Goal: Task Accomplishment & Management: Manage account settings

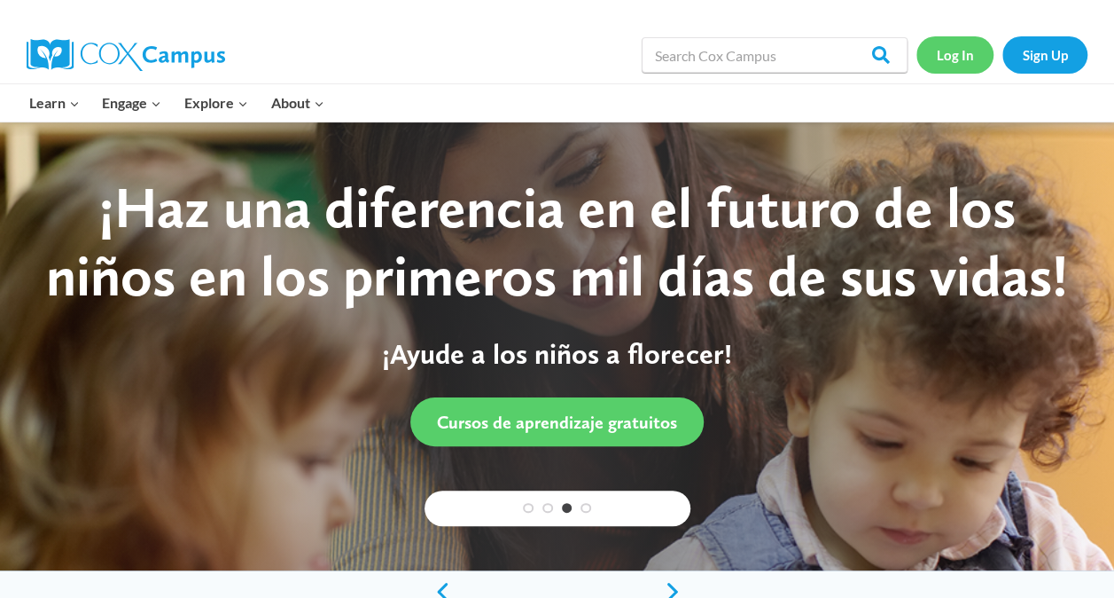
click at [949, 47] on link "Log In" at bounding box center [955, 54] width 77 height 36
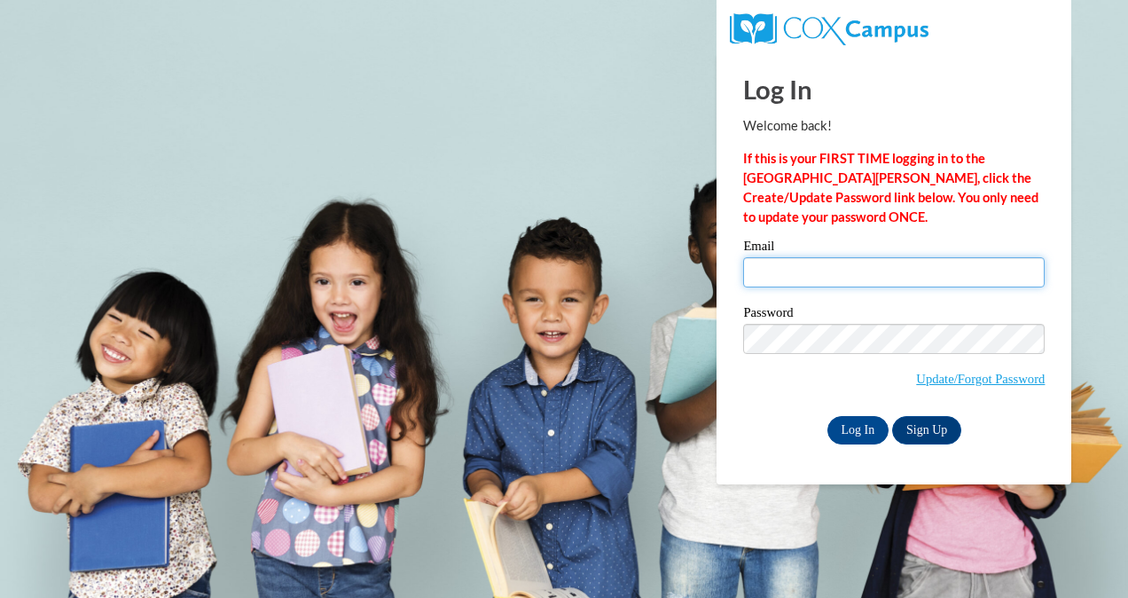
click at [794, 272] on input "Email" at bounding box center [893, 272] width 301 height 30
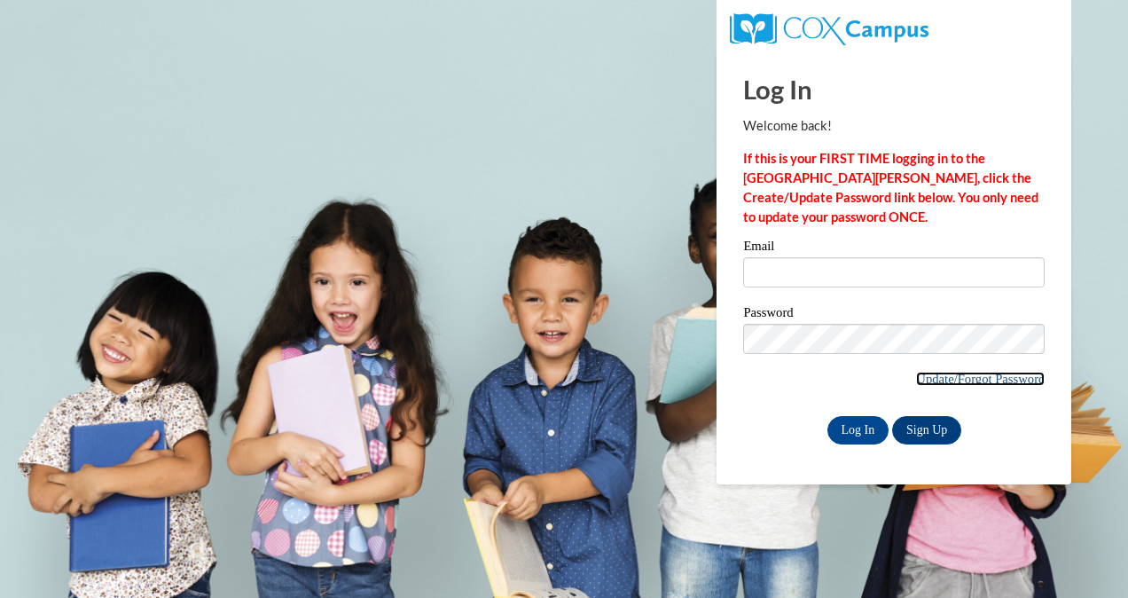
click at [970, 376] on link "Update/Forgot Password" at bounding box center [980, 378] width 129 height 14
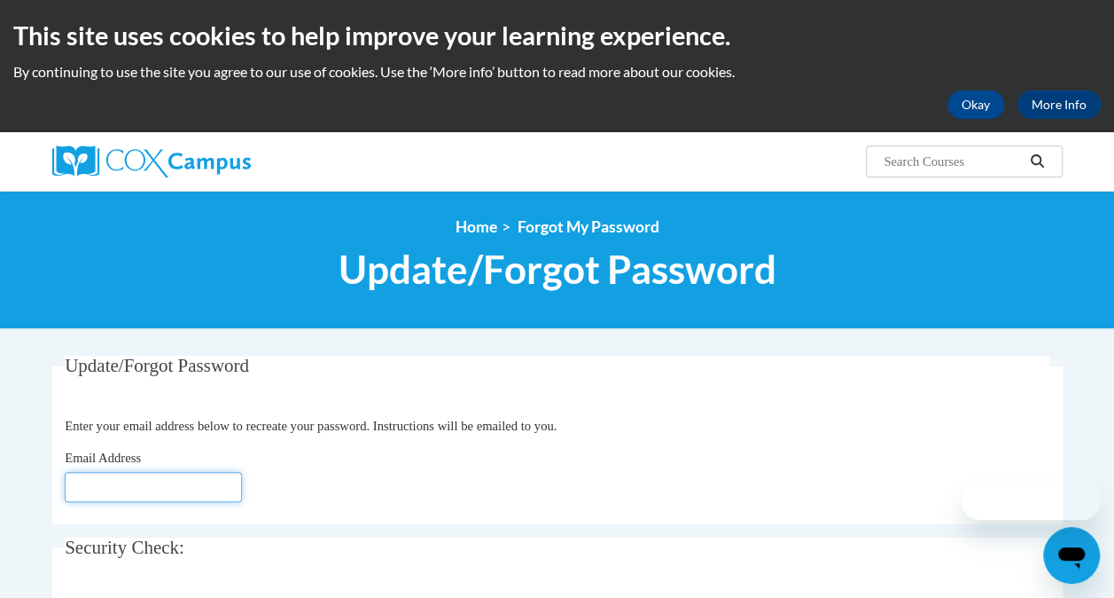
click at [99, 498] on input "Email Address" at bounding box center [153, 487] width 177 height 30
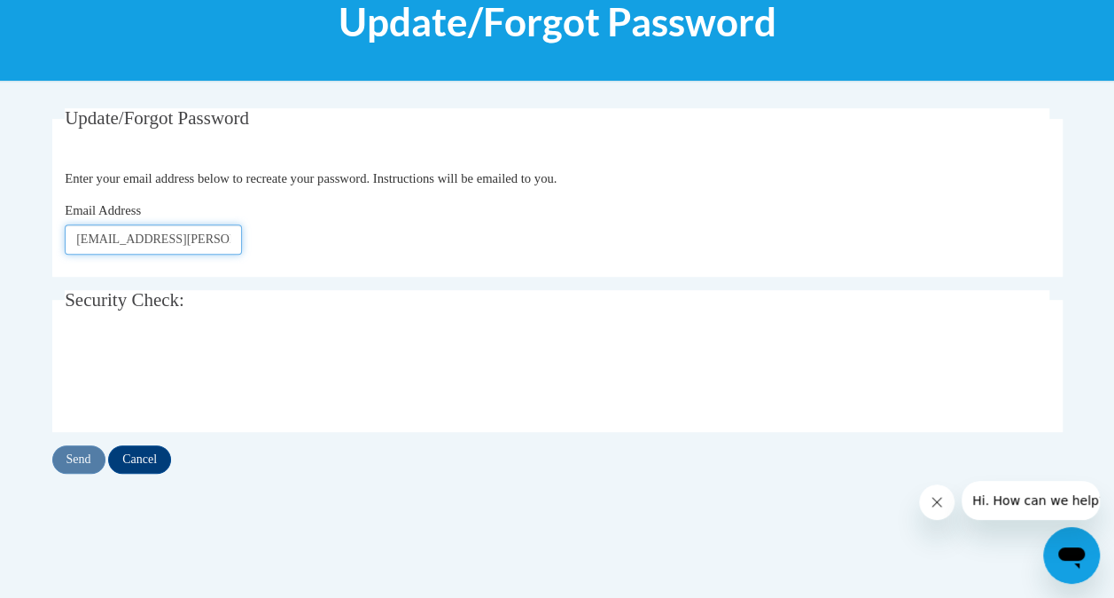
scroll to position [248, 0]
type input "[EMAIL_ADDRESS][DOMAIN_NAME]"
click at [82, 456] on input "Send" at bounding box center [78, 458] width 53 height 28
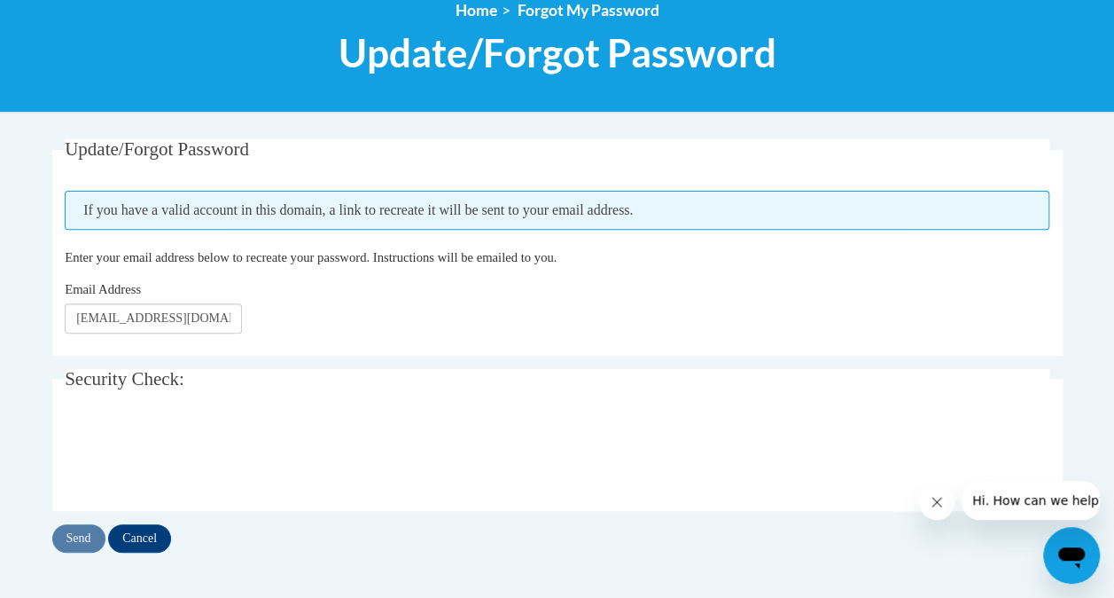
scroll to position [218, 0]
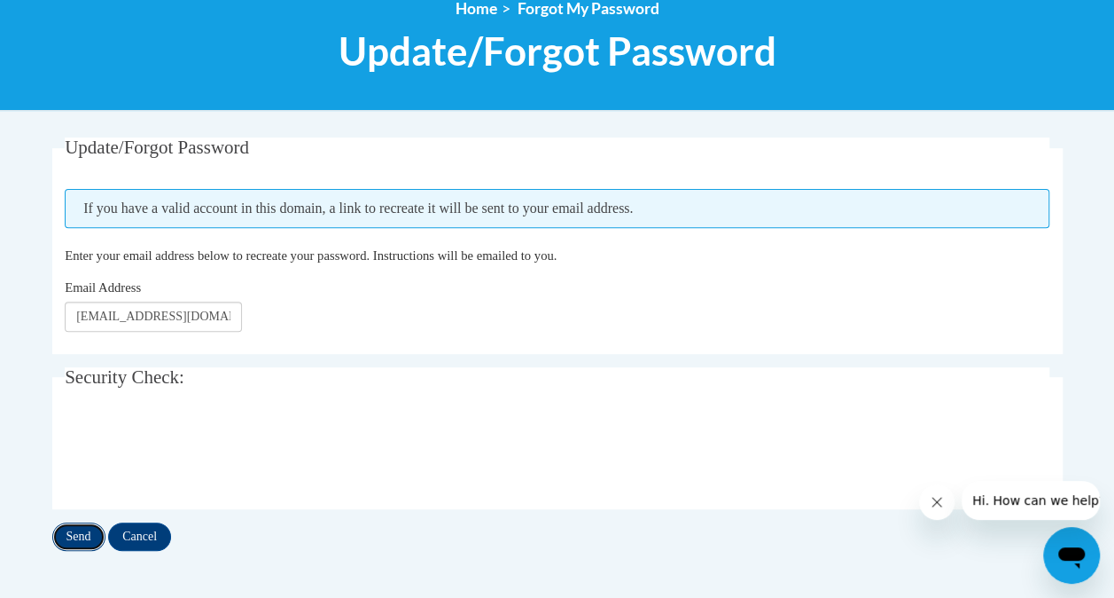
click at [80, 538] on input "Send" at bounding box center [78, 536] width 53 height 28
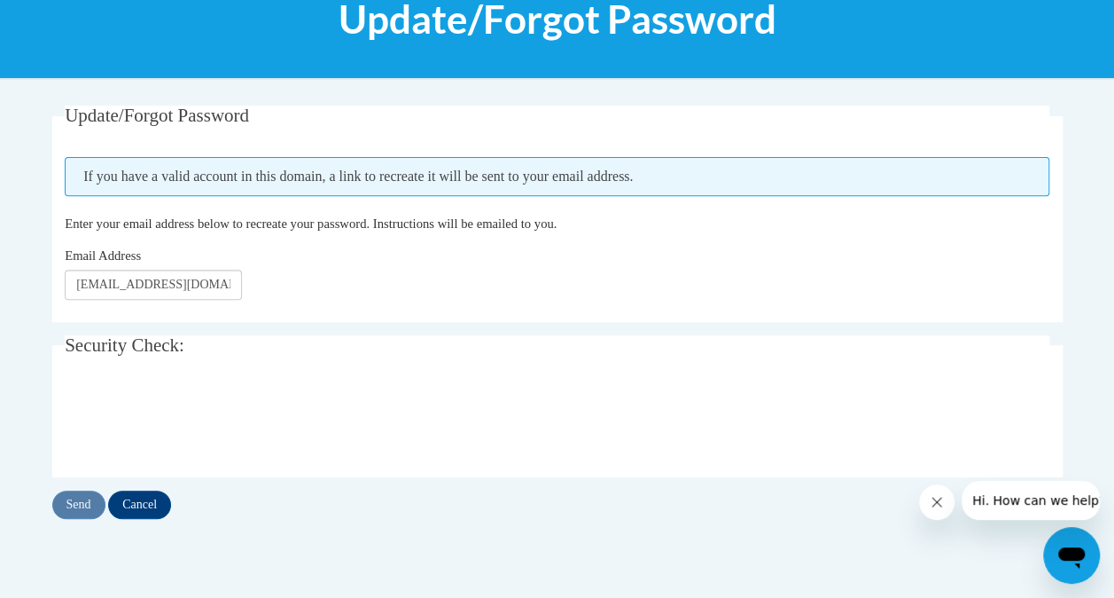
scroll to position [251, 0]
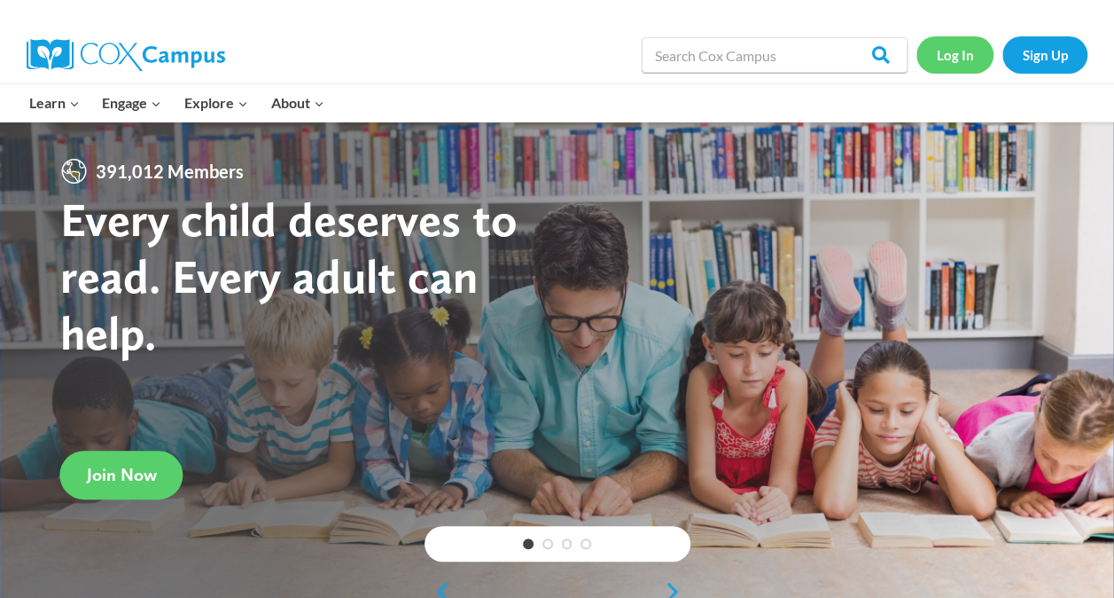
click at [959, 60] on link "Log In" at bounding box center [955, 54] width 77 height 36
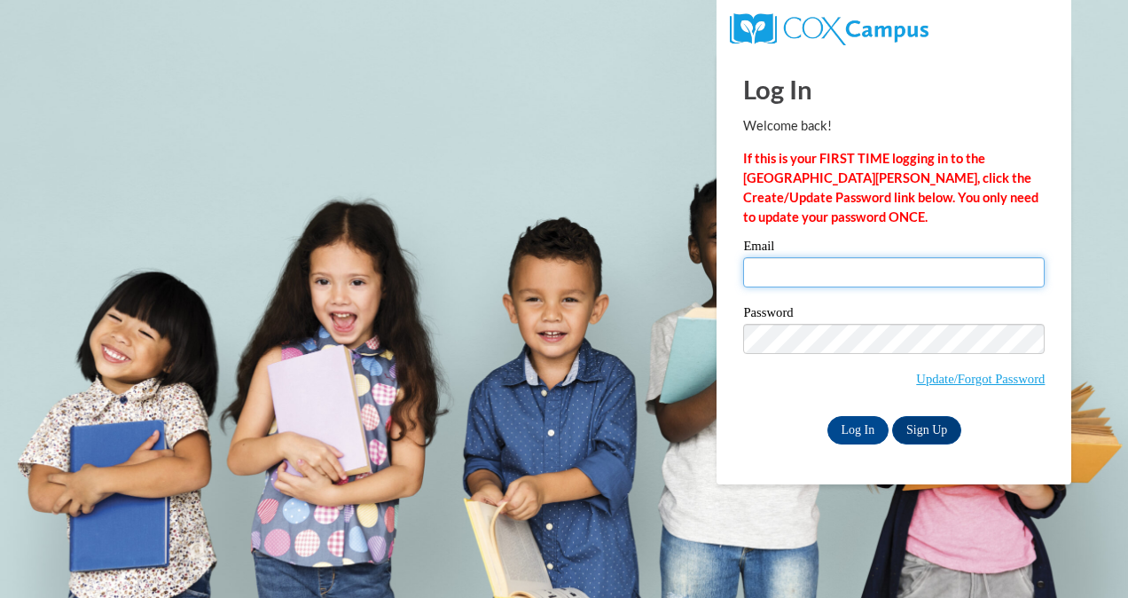
click at [758, 267] on input "Email" at bounding box center [893, 272] width 301 height 30
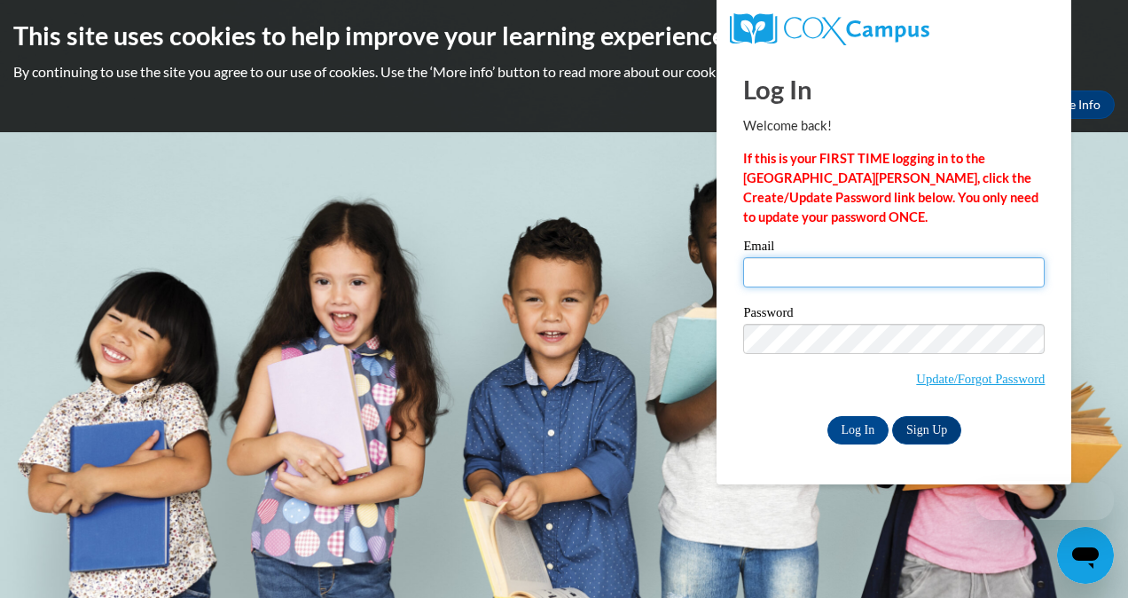
click at [760, 267] on input "Email" at bounding box center [893, 272] width 301 height 30
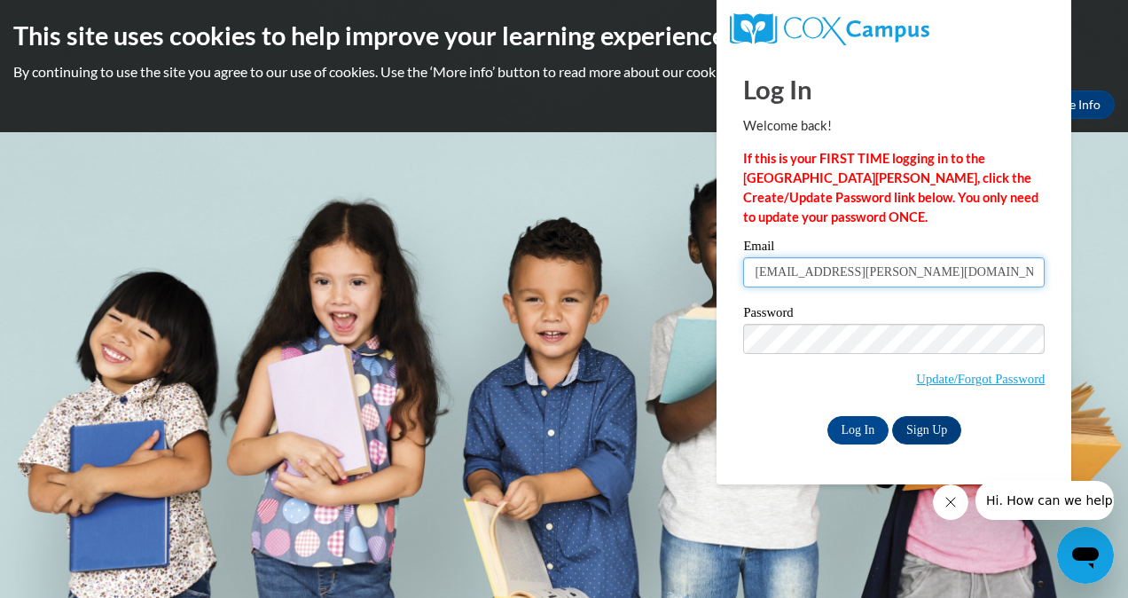
type input "[EMAIL_ADDRESS][DOMAIN_NAME]"
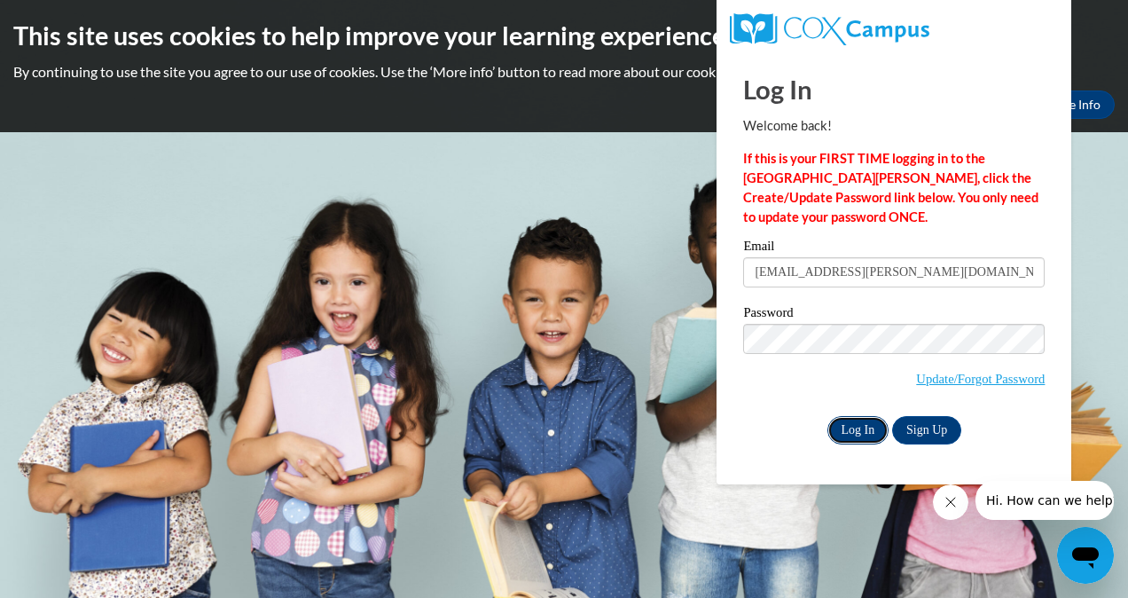
click at [849, 427] on input "Log In" at bounding box center [858, 430] width 62 height 28
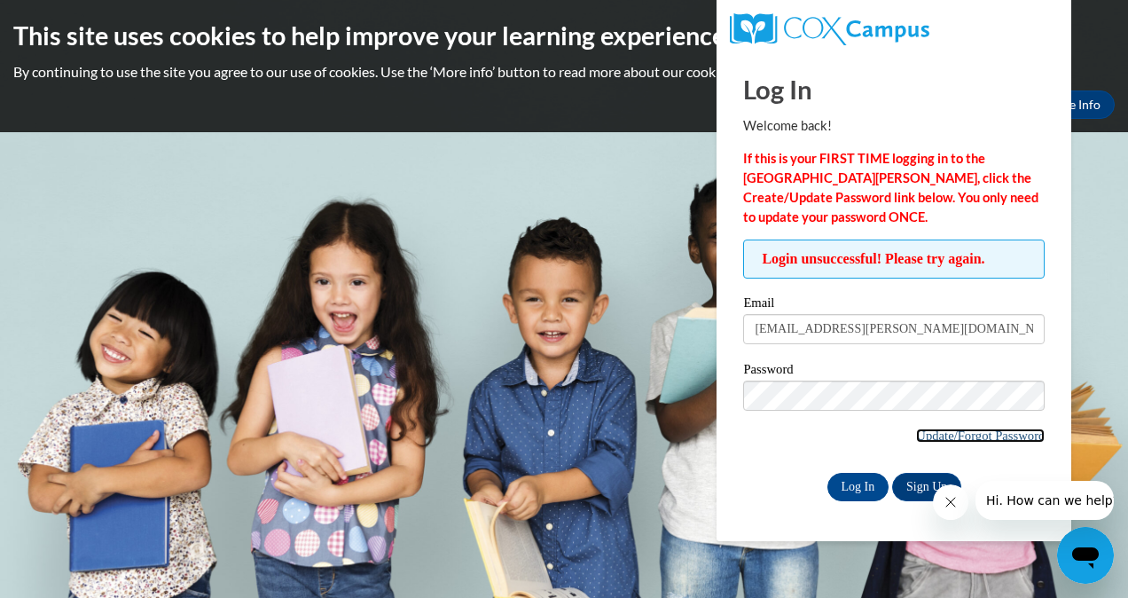
click at [1000, 432] on link "Update/Forgot Password" at bounding box center [980, 435] width 129 height 14
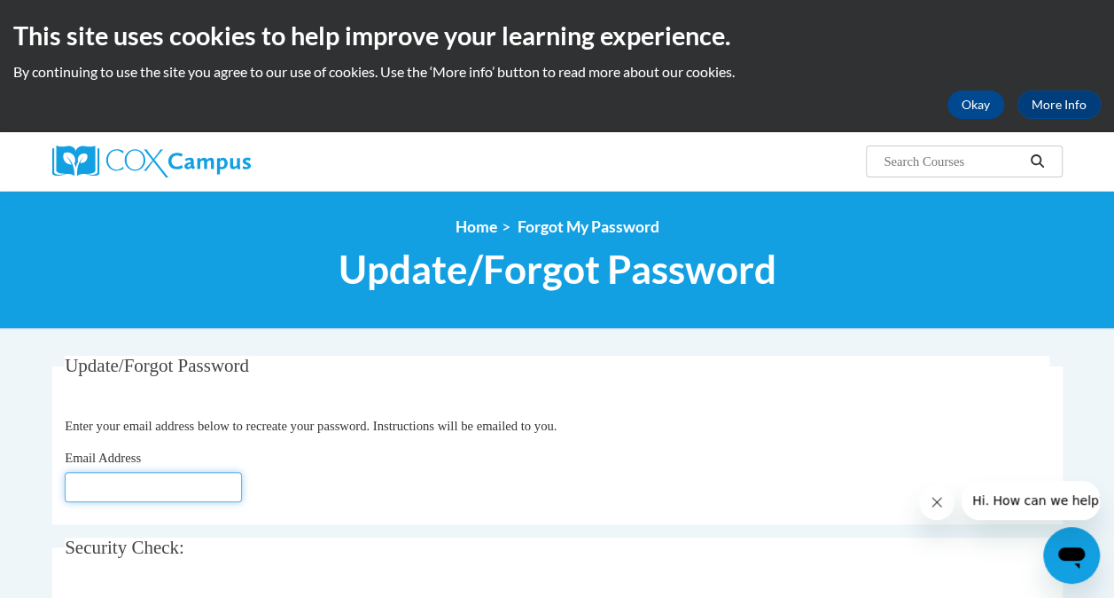
click at [128, 477] on input "Email Address" at bounding box center [153, 487] width 177 height 30
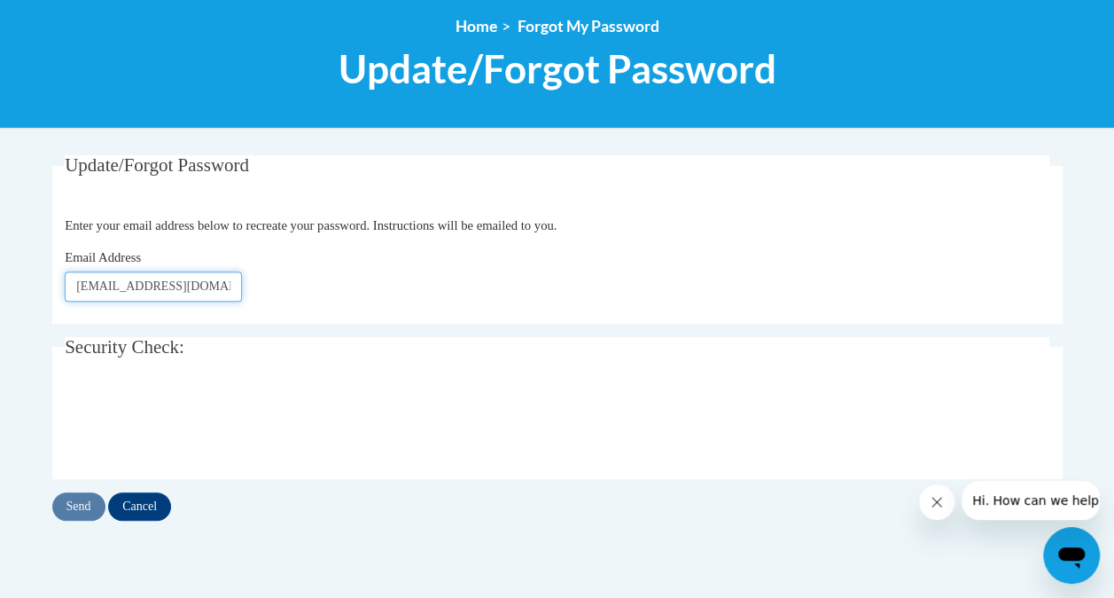
type input "[EMAIL_ADDRESS][PERSON_NAME][DOMAIN_NAME]"
click at [71, 500] on input "Send" at bounding box center [78, 506] width 53 height 28
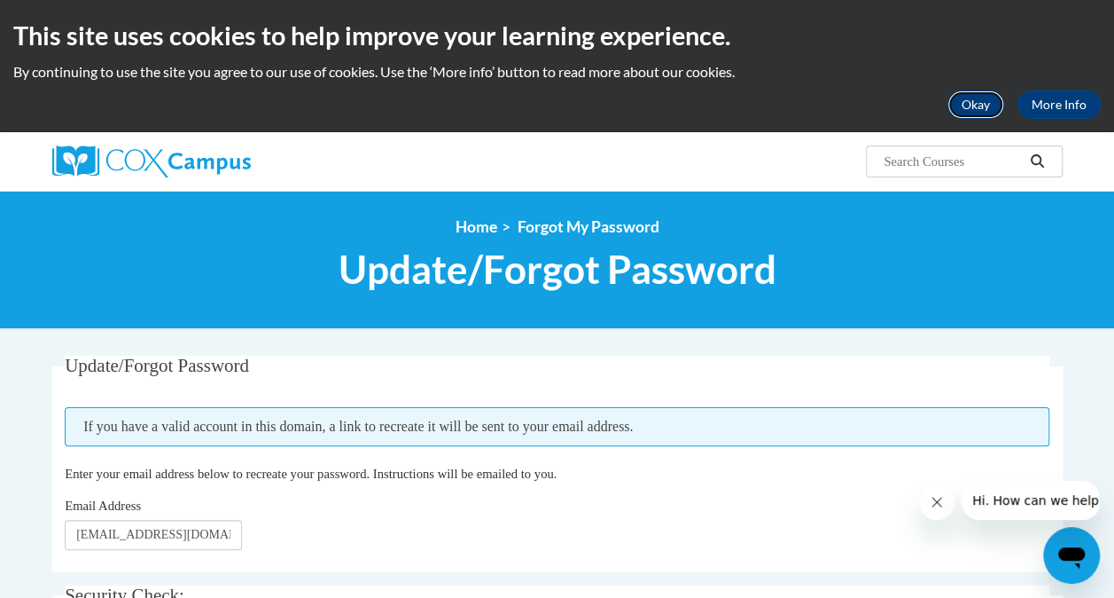
click at [962, 100] on button "Okay" at bounding box center [976, 104] width 57 height 28
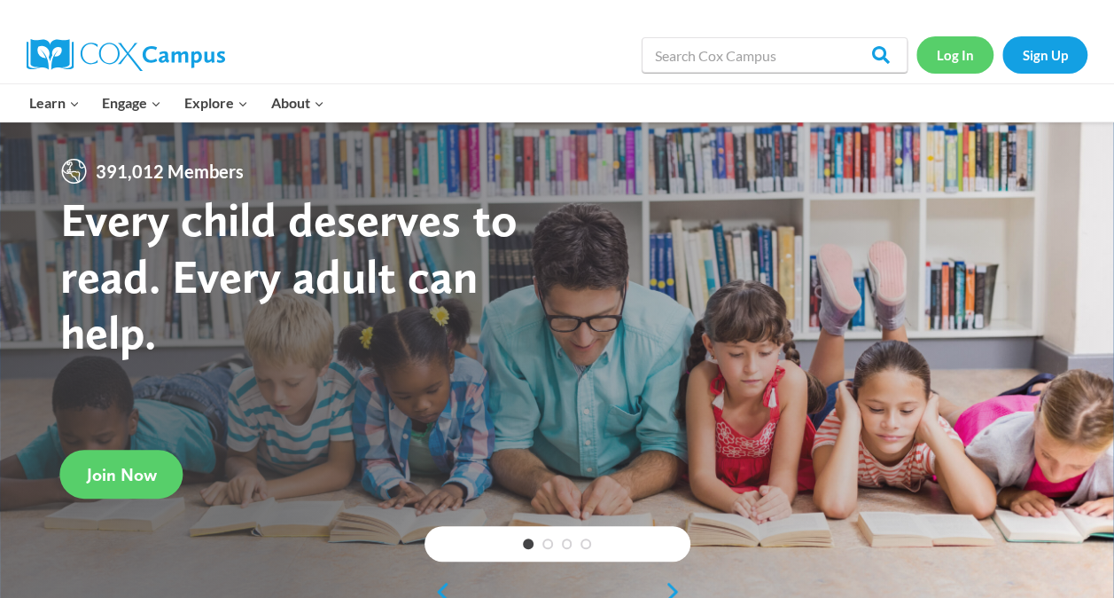
click at [964, 55] on link "Log In" at bounding box center [955, 54] width 77 height 36
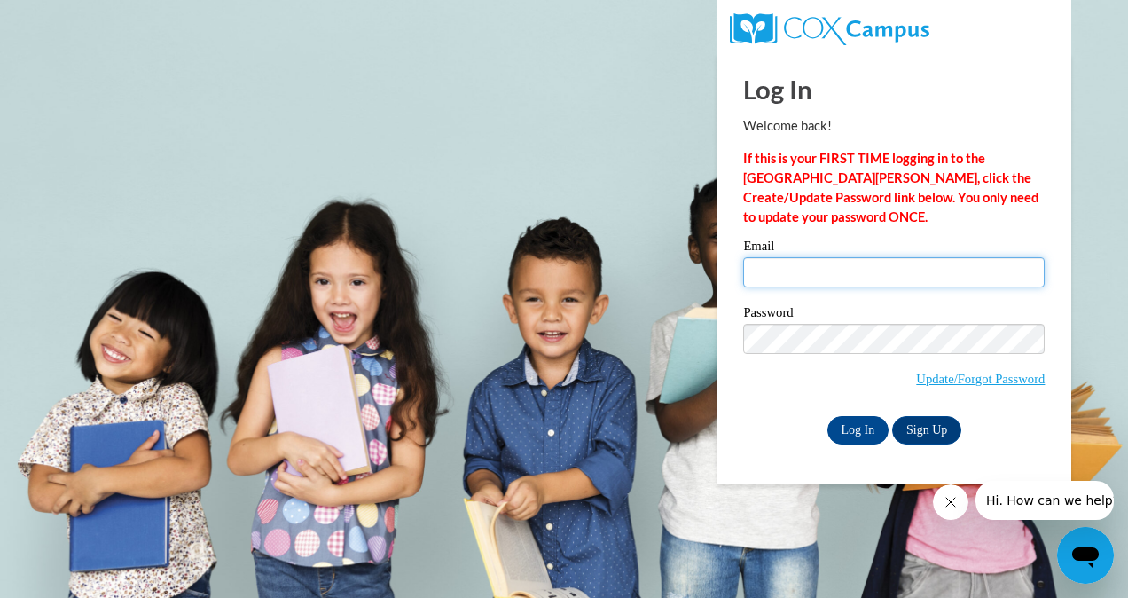
click at [761, 270] on input "Email" at bounding box center [893, 272] width 301 height 30
type input "[EMAIL_ADDRESS][PERSON_NAME][DOMAIN_NAME]"
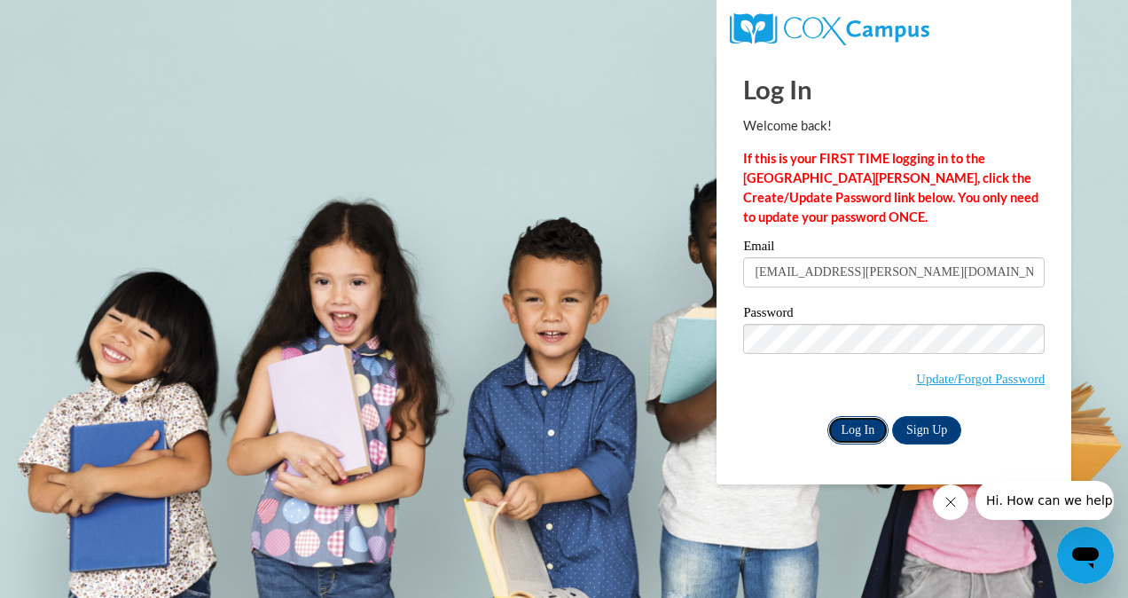
click at [860, 425] on input "Log In" at bounding box center [858, 430] width 62 height 28
